Goal: Task Accomplishment & Management: Manage account settings

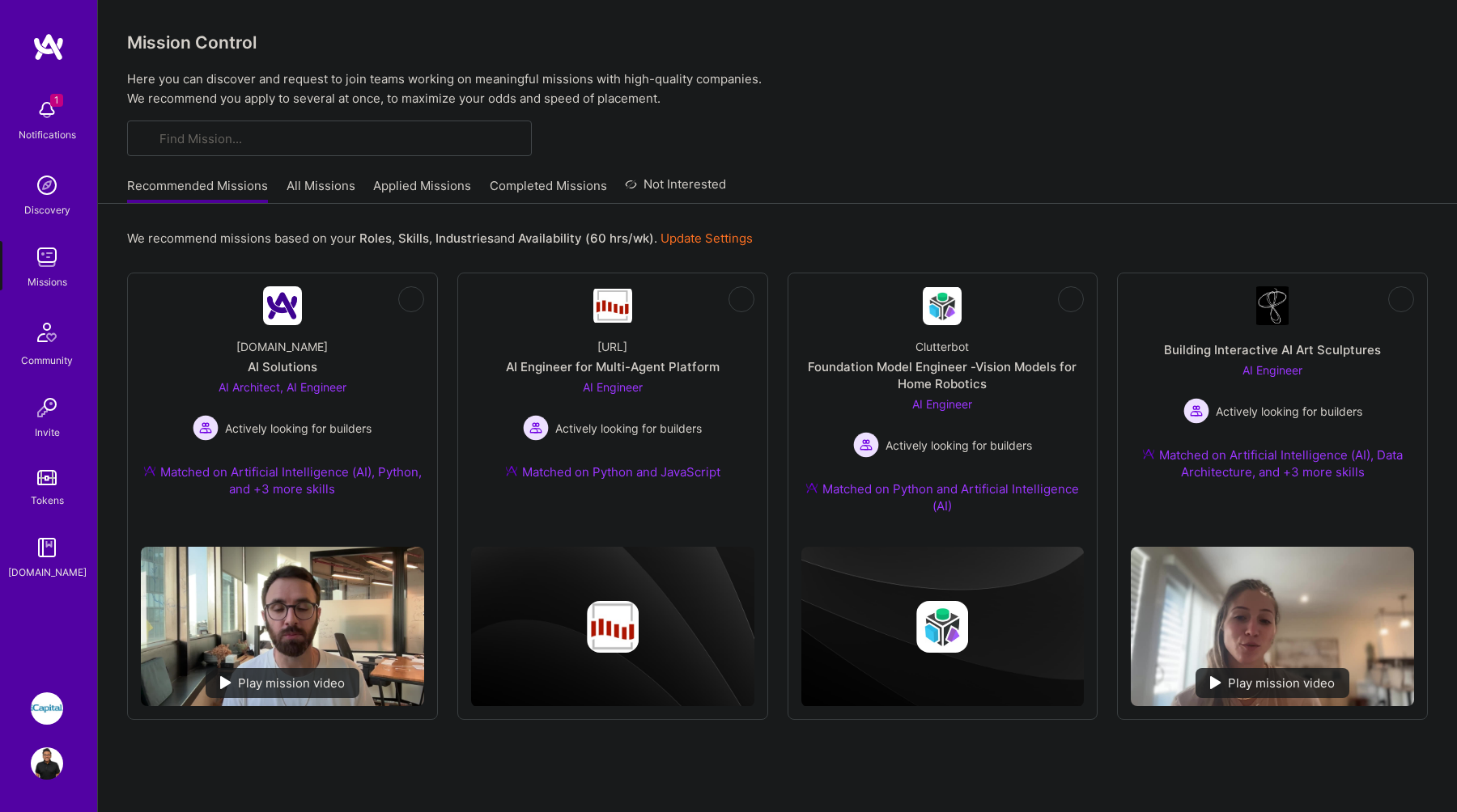
click at [47, 750] on img at bounding box center [46, 763] width 32 height 32
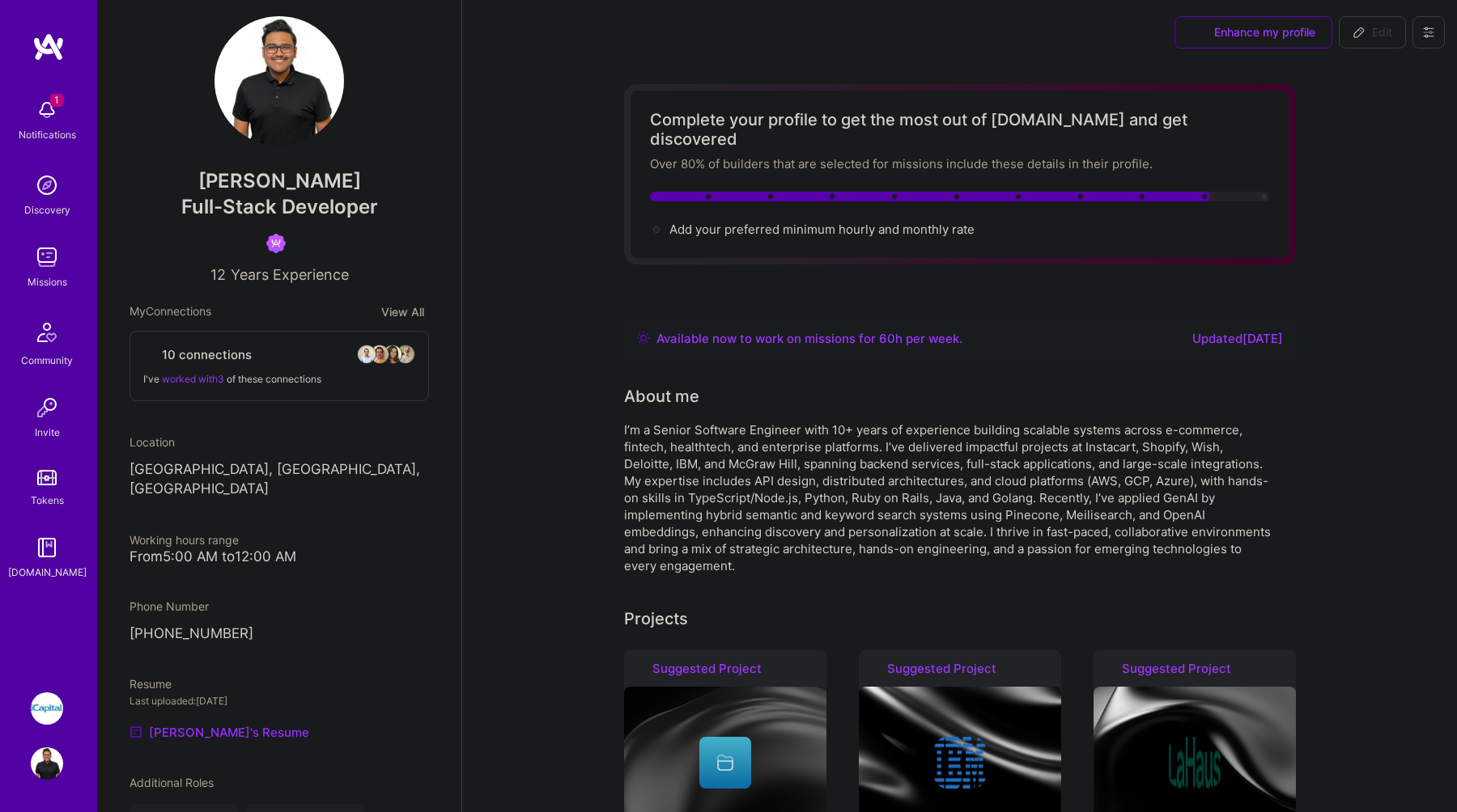
scroll to position [21, 0]
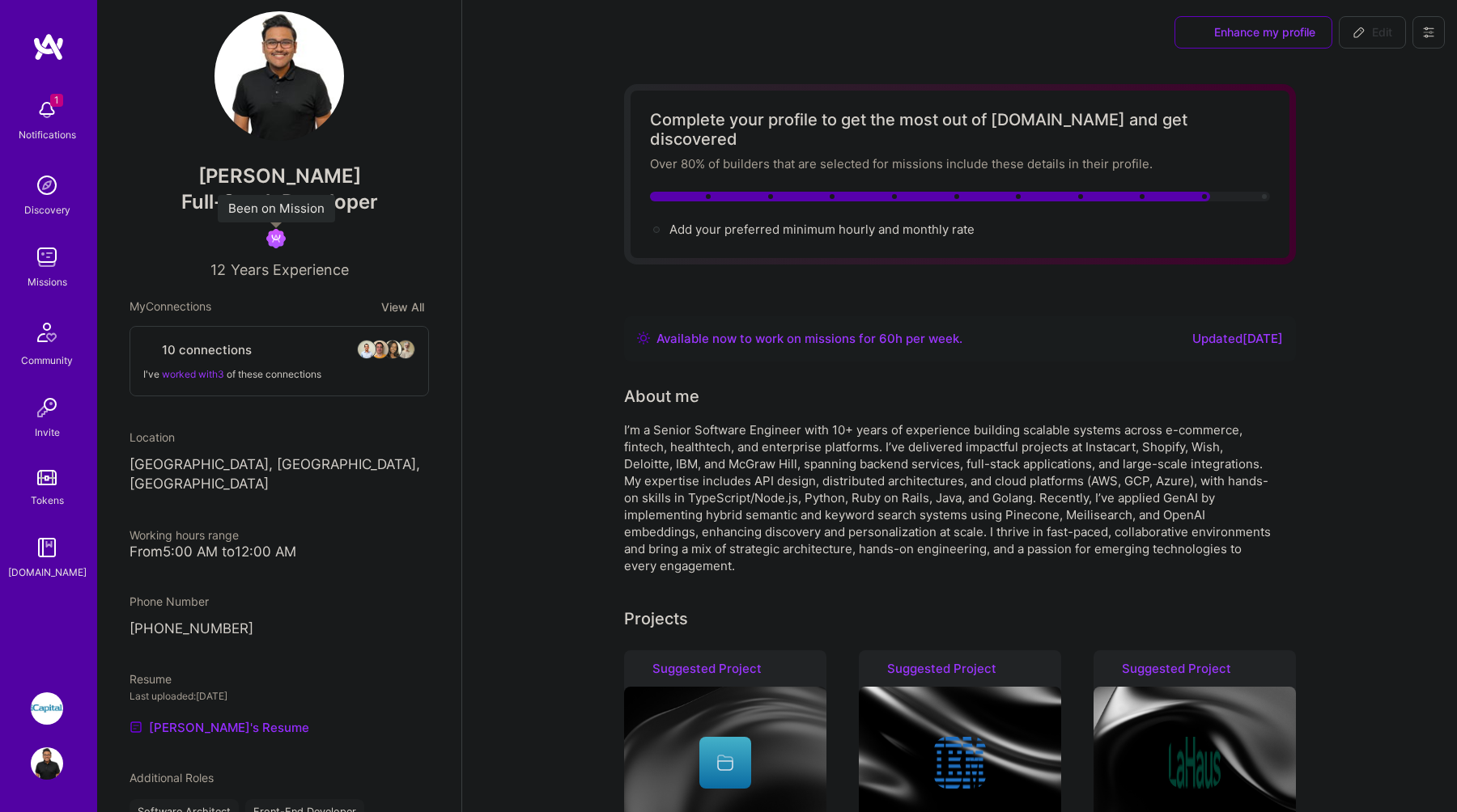
click at [281, 240] on img at bounding box center [276, 238] width 19 height 19
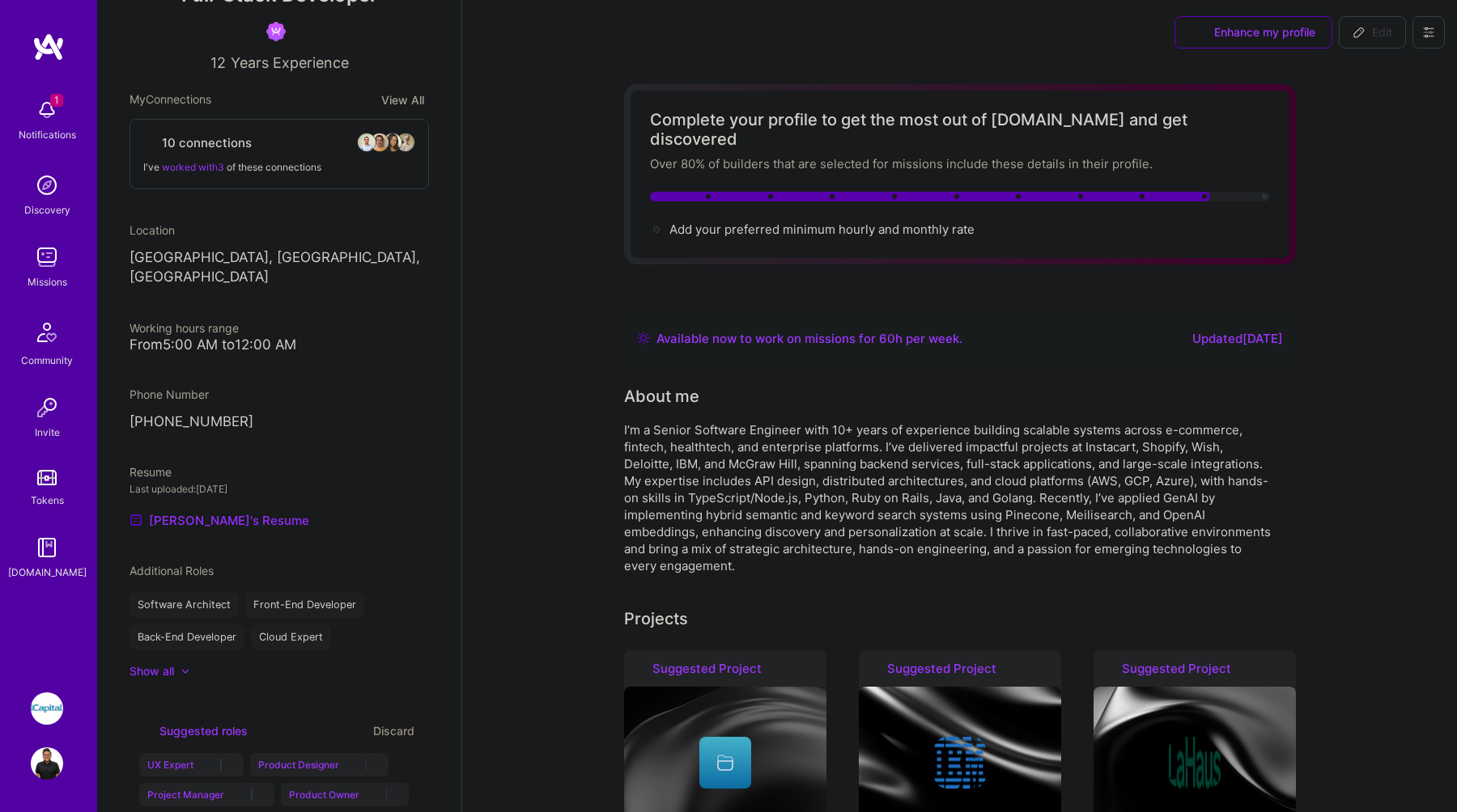
scroll to position [233, 0]
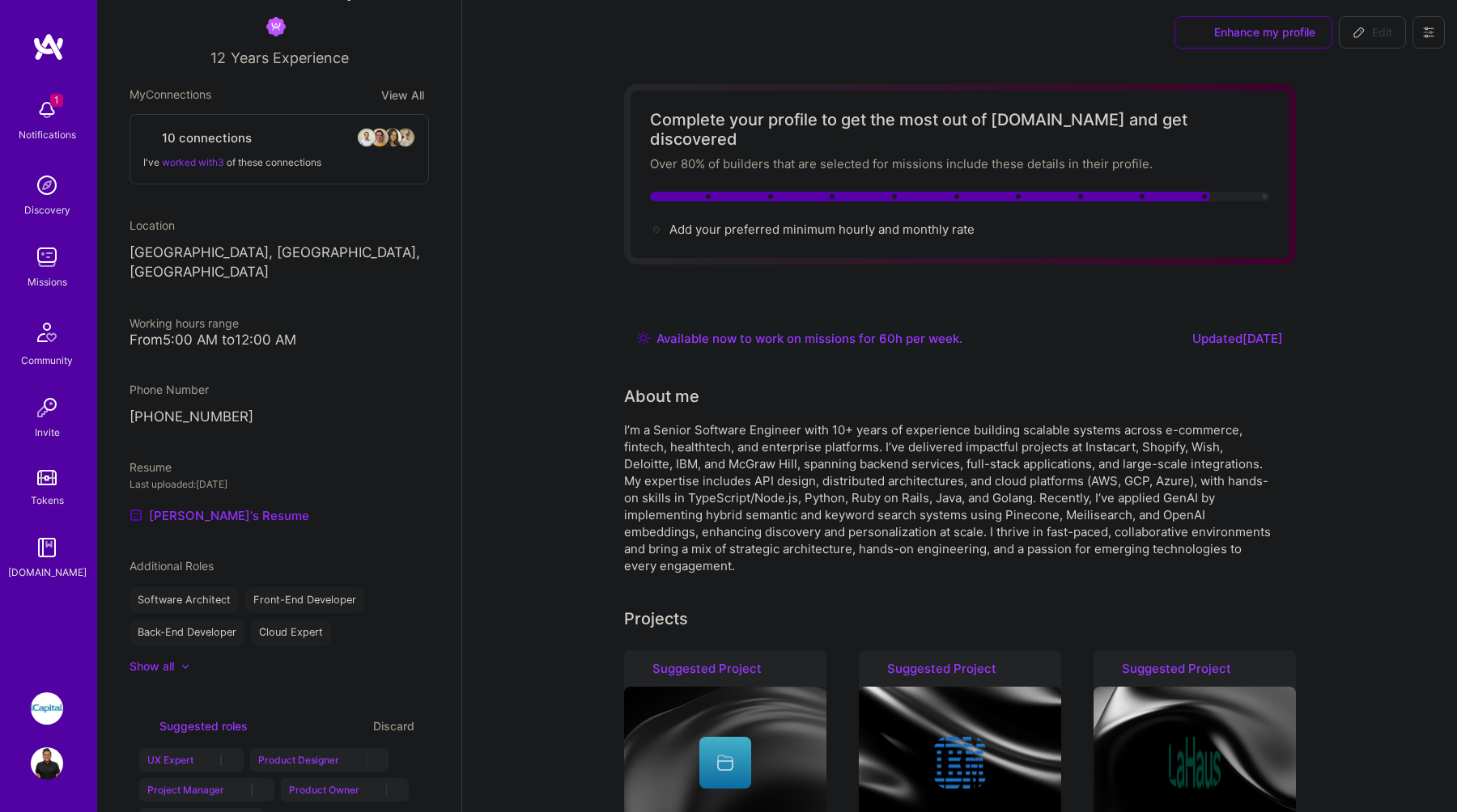
click at [245, 332] on div "From 5:00 AM to 12:00 AM" at bounding box center [279, 340] width 300 height 17
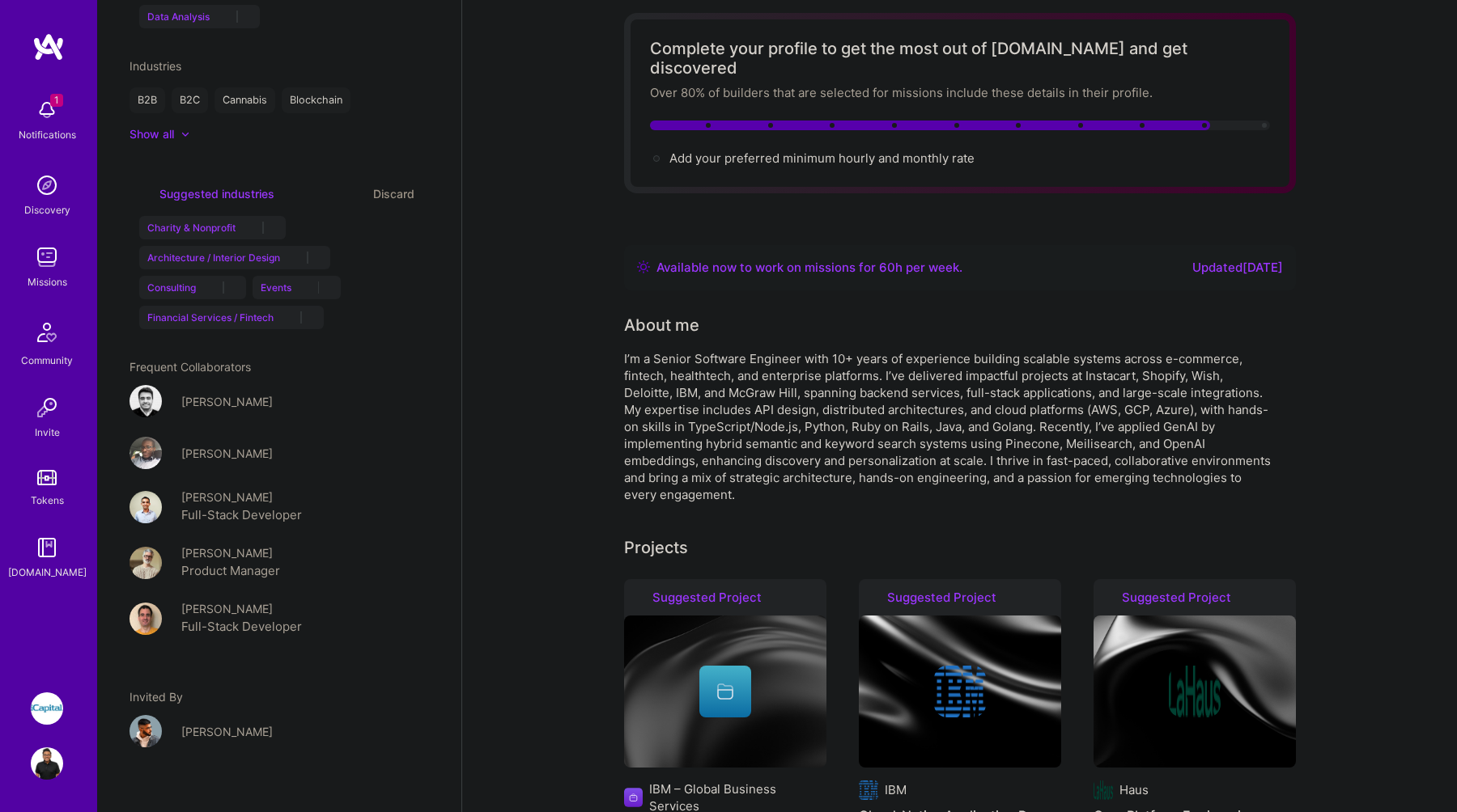
scroll to position [0, 0]
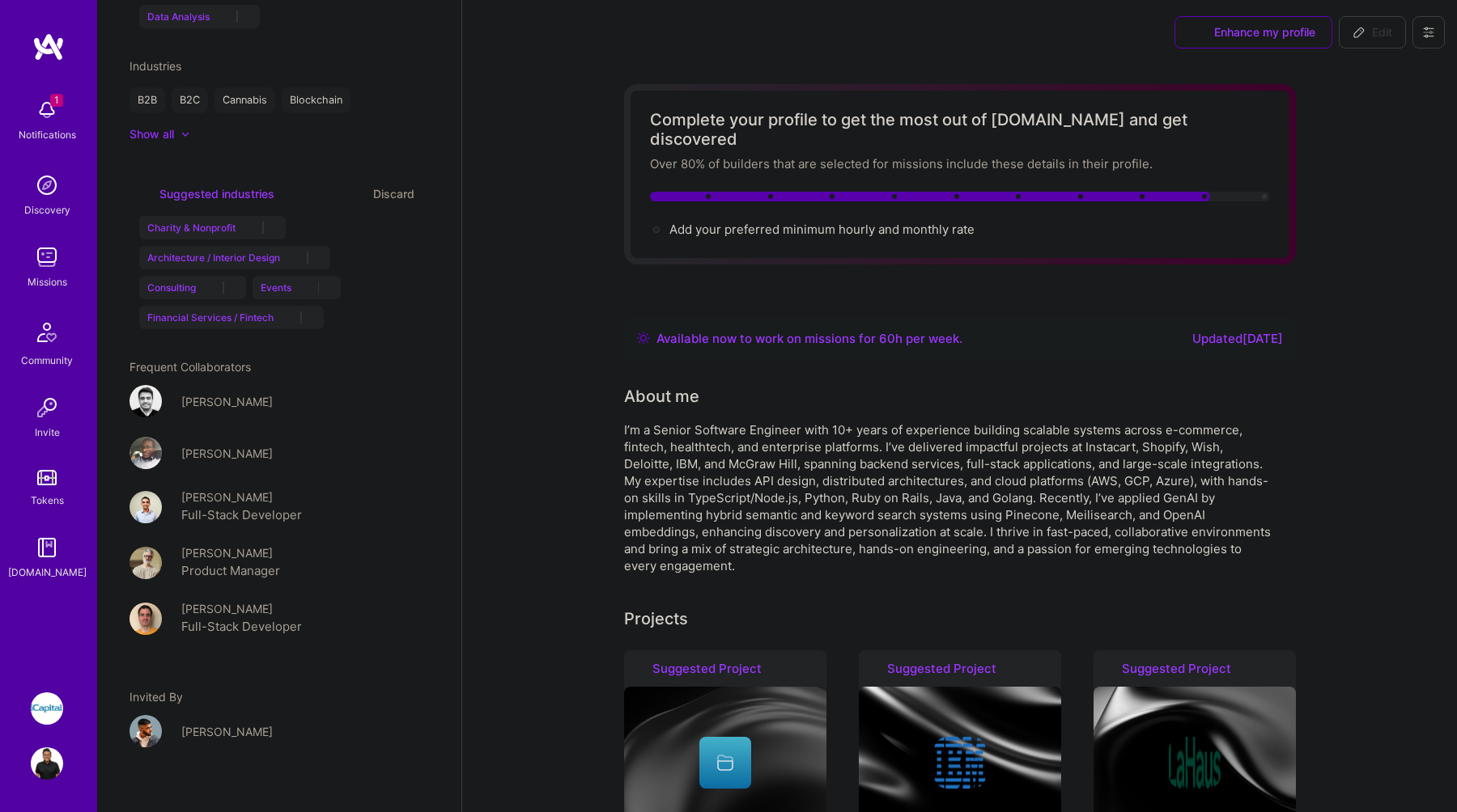
click at [1430, 31] on icon at bounding box center [1428, 32] width 10 height 3
click at [1383, 60] on button "Settings" at bounding box center [1384, 69] width 121 height 41
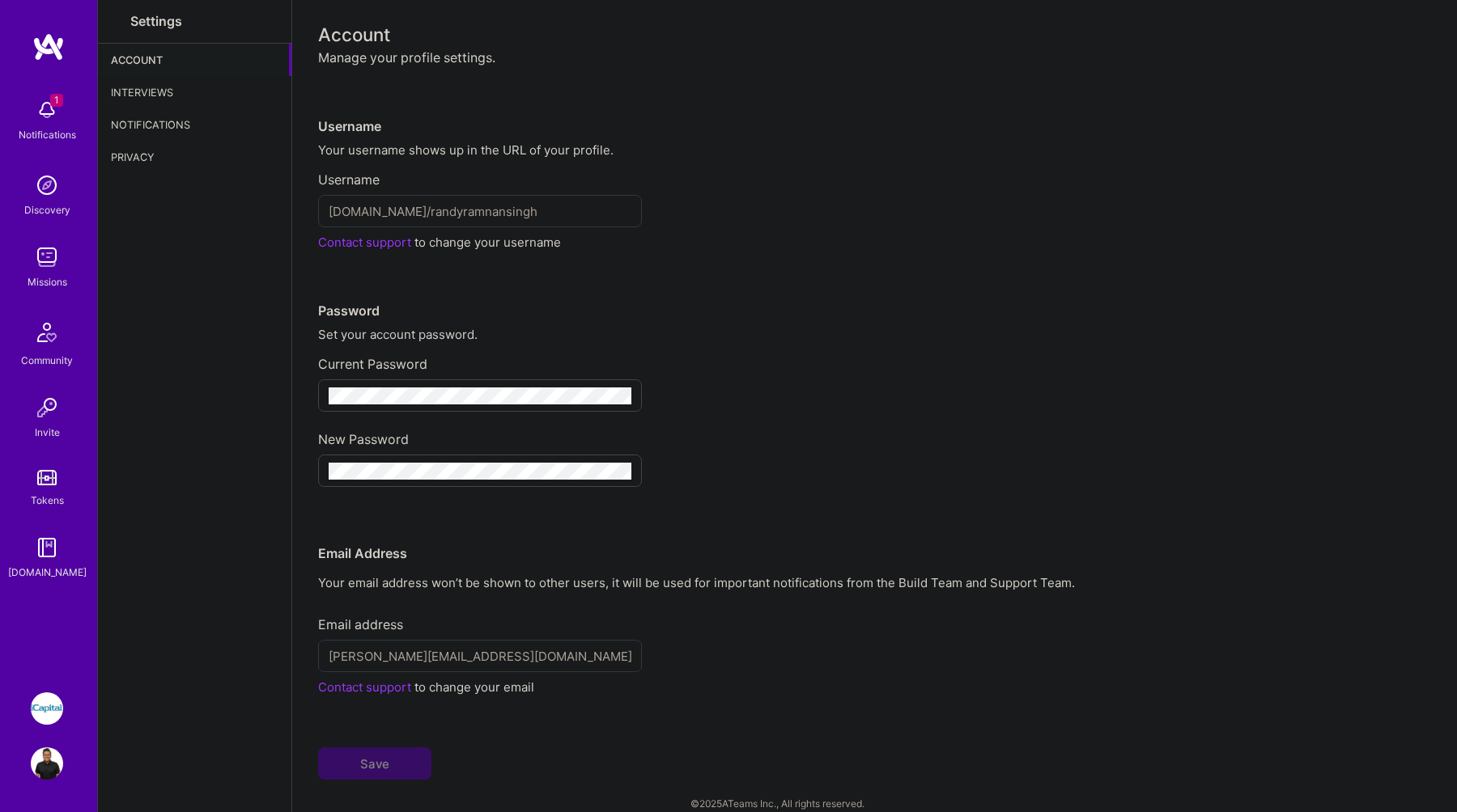
click at [157, 87] on div "Interviews" at bounding box center [194, 92] width 193 height 32
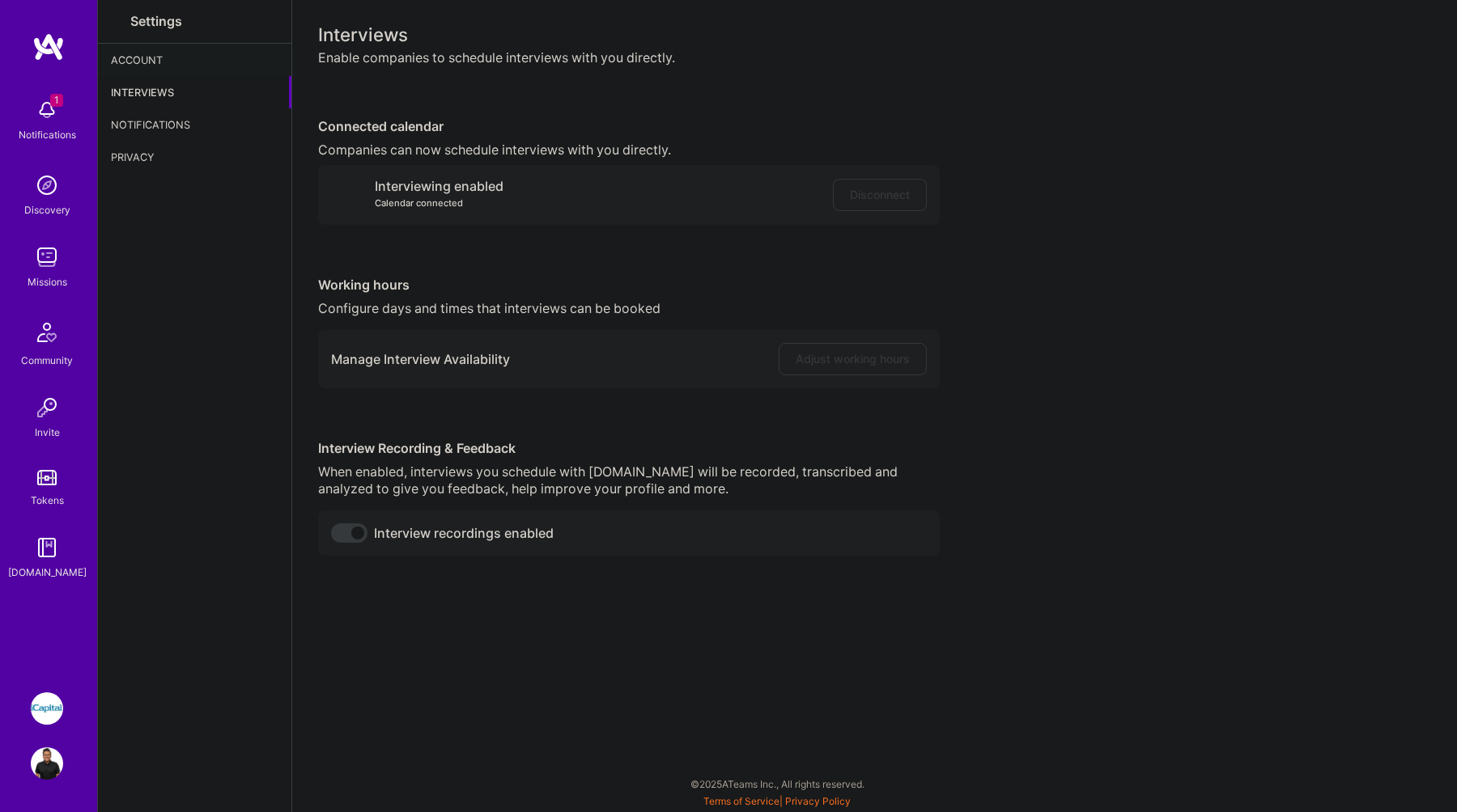
click at [418, 196] on div "Calendar connected" at bounding box center [438, 203] width 128 height 17
click at [362, 121] on div "Connected calendar" at bounding box center [629, 126] width 622 height 17
click at [359, 207] on icon at bounding box center [346, 195] width 31 height 31
click at [473, 273] on div "Interviews Enable companies to schedule interviews with you directly. Connected…" at bounding box center [874, 291] width 1113 height 530
click at [434, 202] on div "Calendar connected" at bounding box center [438, 203] width 128 height 17
